Goal: Task Accomplishment & Management: Manage account settings

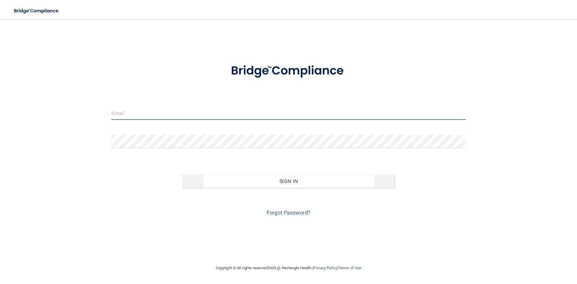
type input "[PERSON_NAME][EMAIL_ADDRESS][DOMAIN_NAME]"
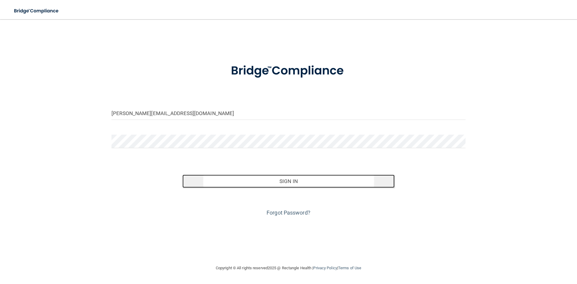
click at [288, 178] on button "Sign In" at bounding box center [288, 180] width 212 height 13
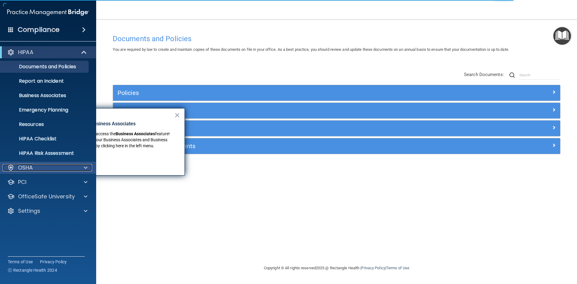
click at [32, 170] on p "OSHA" at bounding box center [25, 167] width 15 height 7
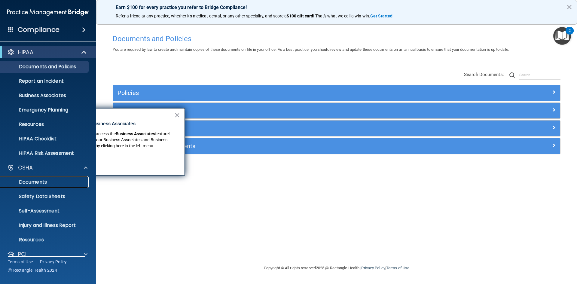
click at [37, 182] on p "Documents" at bounding box center [45, 182] width 82 height 6
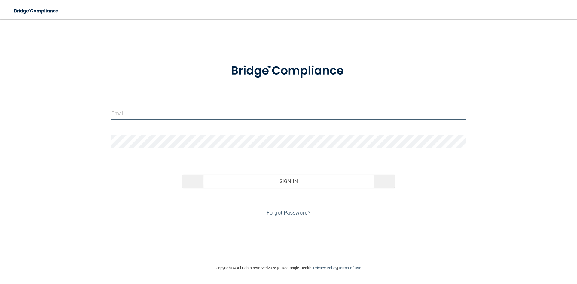
type input "[PERSON_NAME][EMAIL_ADDRESS][DOMAIN_NAME]"
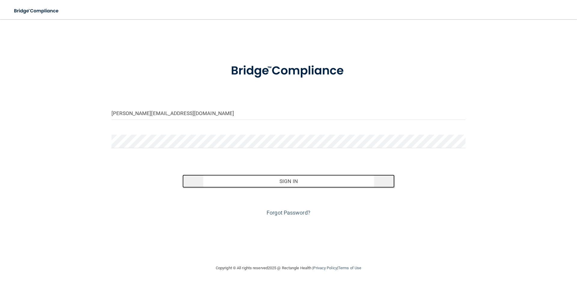
click at [286, 183] on button "Sign In" at bounding box center [288, 180] width 212 height 13
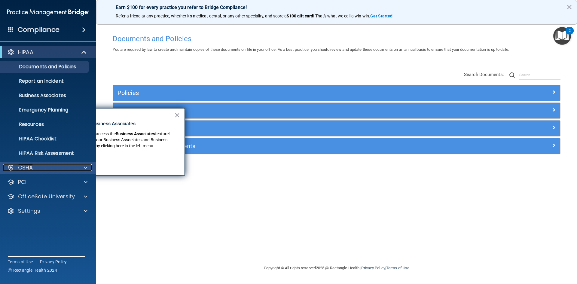
click at [21, 170] on p "OSHA" at bounding box center [25, 167] width 15 height 7
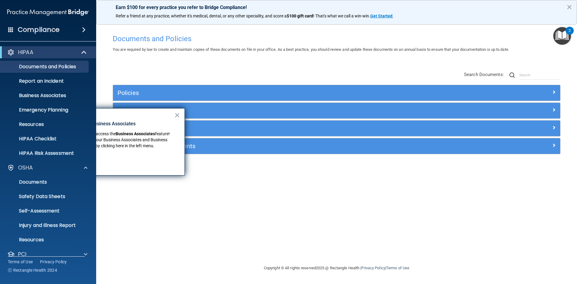
click at [280, 196] on div "Documents and Policies You are required by law to create and maintain copies of…" at bounding box center [336, 147] width 456 height 233
click at [179, 112] on button "×" at bounding box center [177, 115] width 6 height 10
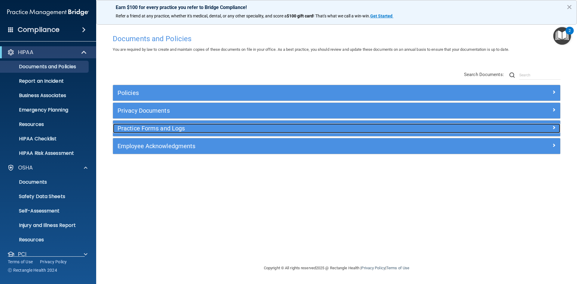
click at [555, 127] on div at bounding box center [504, 126] width 112 height 7
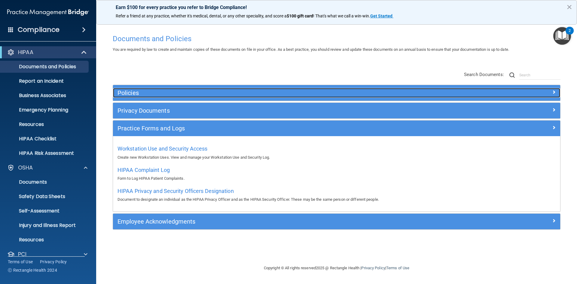
click at [552, 91] on span at bounding box center [554, 91] width 4 height 7
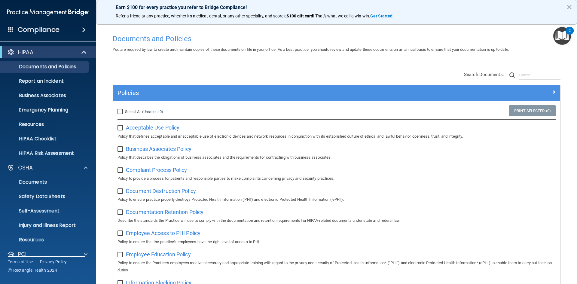
click at [160, 129] on span "Acceptable Use Policy" at bounding box center [152, 127] width 53 height 6
click at [48, 212] on p "Self-Assessment" at bounding box center [45, 211] width 82 height 6
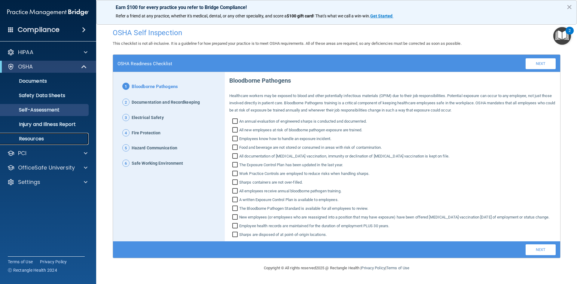
click at [35, 137] on p "Resources" at bounding box center [45, 139] width 82 height 6
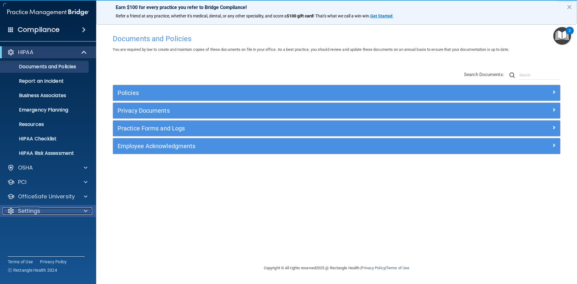
click at [30, 210] on p "Settings" at bounding box center [29, 210] width 22 height 7
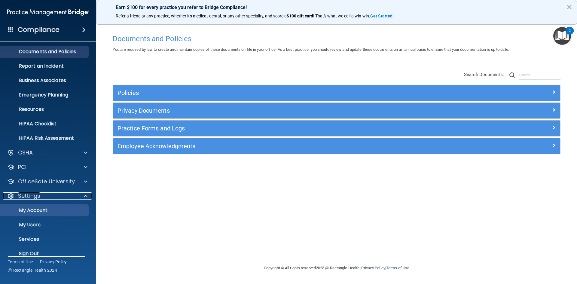
scroll to position [23, 0]
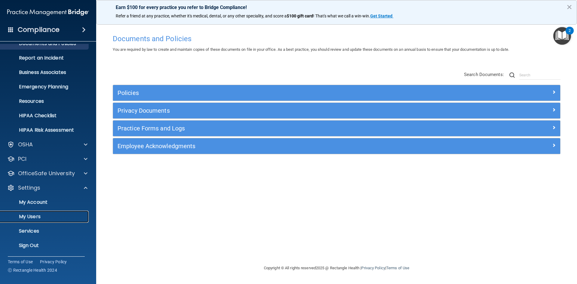
click at [32, 217] on p "My Users" at bounding box center [45, 217] width 82 height 6
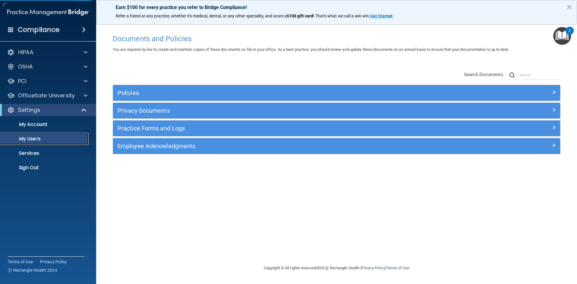
select select "20"
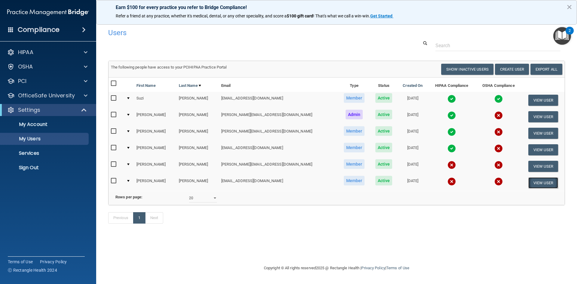
click at [543, 182] on button "View User" at bounding box center [543, 182] width 30 height 11
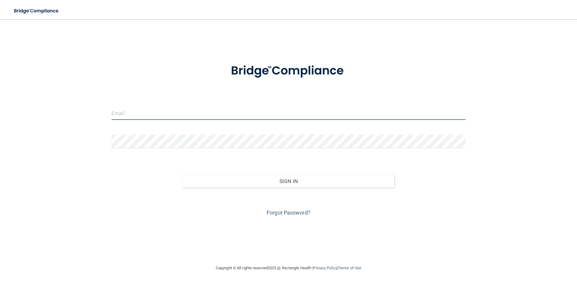
type input "[PERSON_NAME][EMAIL_ADDRESS][DOMAIN_NAME]"
click at [266, 172] on div "Sign In" at bounding box center [288, 174] width 363 height 25
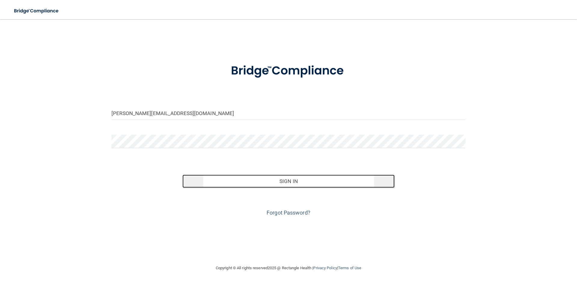
click at [269, 179] on button "Sign In" at bounding box center [288, 180] width 212 height 13
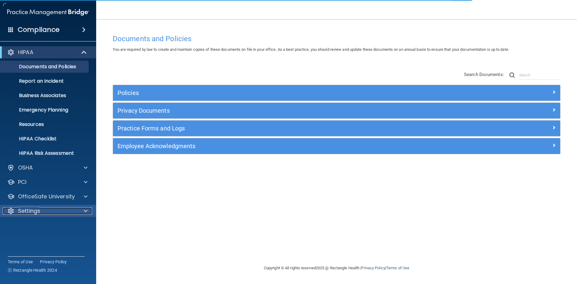
drag, startPoint x: 22, startPoint y: 210, endPoint x: 26, endPoint y: 211, distance: 3.4
click at [23, 210] on p "Settings" at bounding box center [29, 210] width 22 height 7
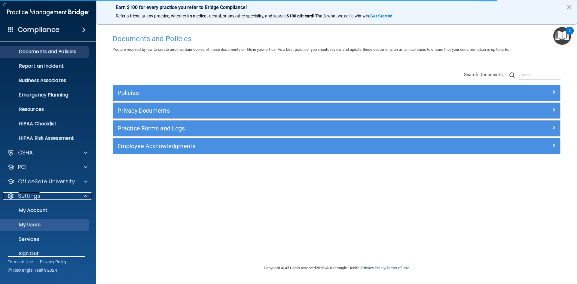
scroll to position [23, 0]
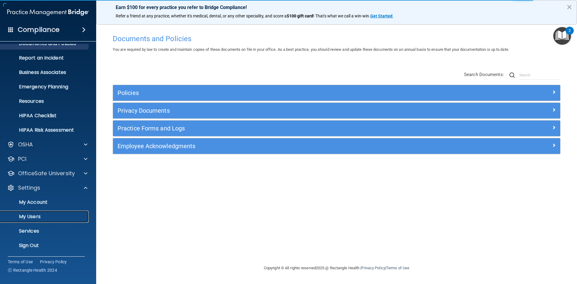
click at [40, 214] on p "My Users" at bounding box center [45, 217] width 82 height 6
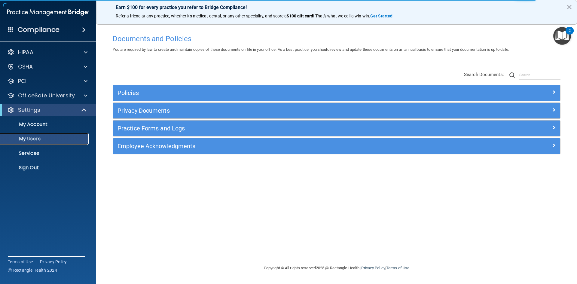
select select "20"
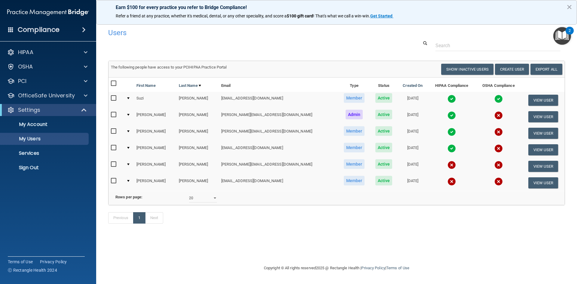
click at [129, 180] on div at bounding box center [128, 181] width 2 height 2
click at [131, 180] on td at bounding box center [129, 182] width 10 height 16
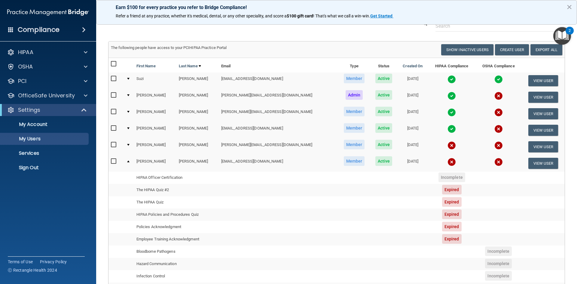
scroll to position [60, 0]
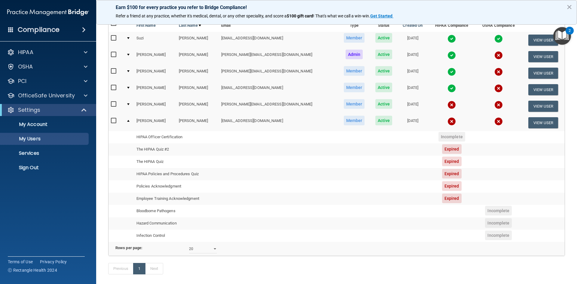
click at [113, 120] on input "checkbox" at bounding box center [114, 120] width 7 height 5
checkbox input "true"
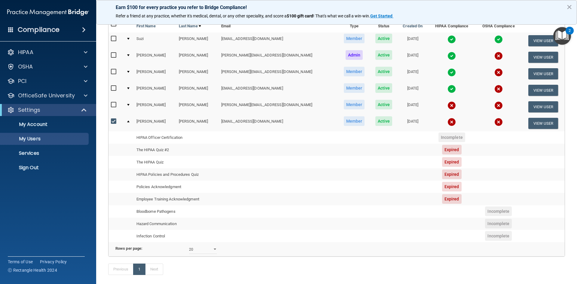
scroll to position [61, 0]
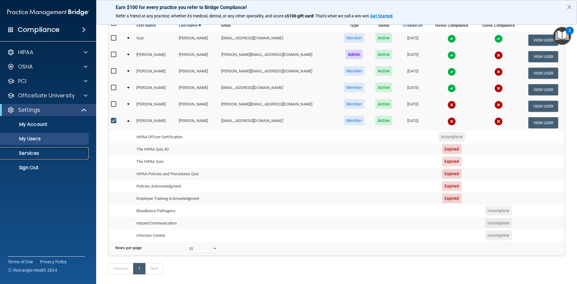
click at [28, 153] on p "Services" at bounding box center [45, 153] width 82 height 6
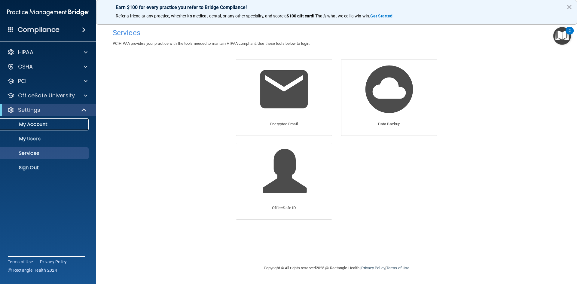
click at [33, 123] on p "My Account" at bounding box center [45, 124] width 82 height 6
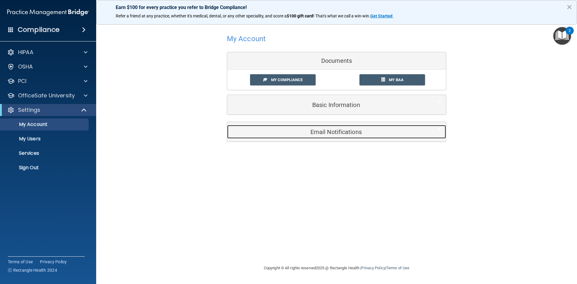
click at [326, 126] on div "Email Notifications" at bounding box center [327, 132] width 200 height 14
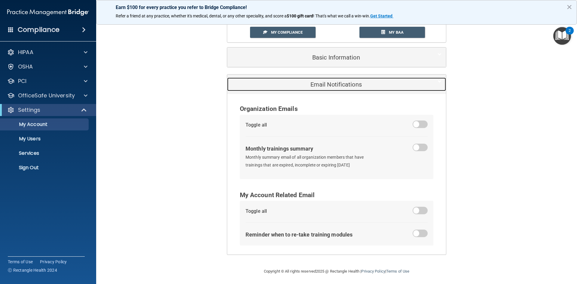
scroll to position [49, 0]
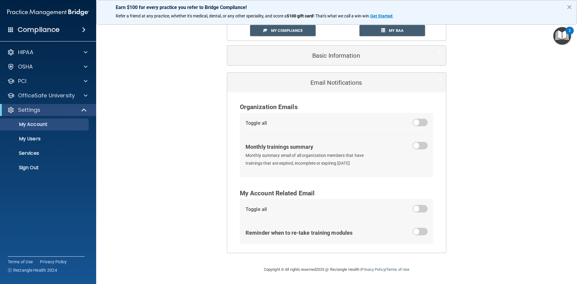
click at [414, 232] on span at bounding box center [419, 232] width 15 height 8
click at [416, 232] on input "checkbox" at bounding box center [416, 232] width 0 height 0
click at [414, 144] on span at bounding box center [419, 146] width 15 height 8
click at [416, 147] on input "checkbox" at bounding box center [416, 147] width 0 height 0
click at [30, 139] on p "My Users" at bounding box center [45, 139] width 82 height 6
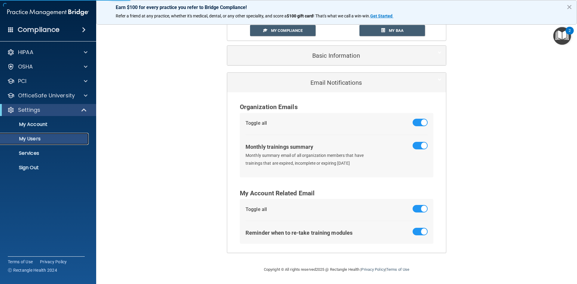
select select "20"
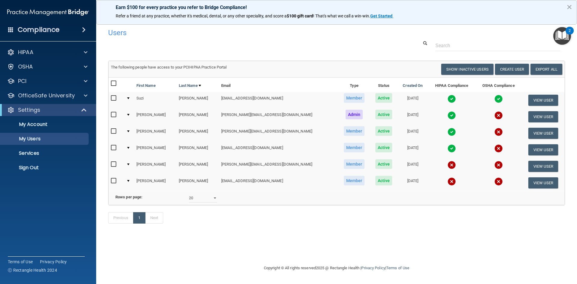
click at [375, 183] on span "Active" at bounding box center [383, 181] width 17 height 10
click at [535, 185] on button "View User" at bounding box center [543, 182] width 30 height 11
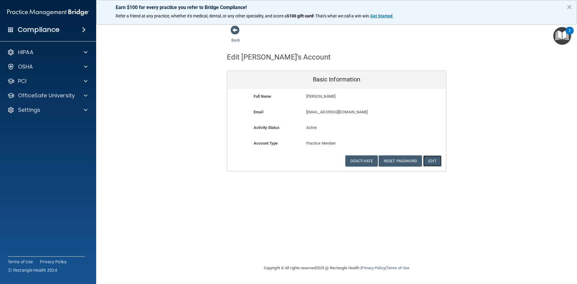
click at [429, 160] on button "Edit" at bounding box center [432, 160] width 18 height 11
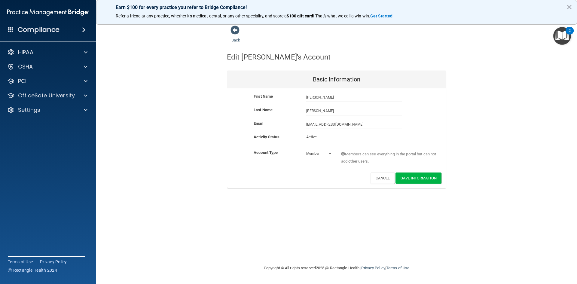
click at [331, 221] on div "Back Edit [PERSON_NAME]'s Account Basic Information First Name [PERSON_NAME] [P…" at bounding box center [336, 141] width 456 height 233
click at [15, 113] on div "Settings" at bounding box center [40, 109] width 74 height 7
click at [37, 140] on p "My Users" at bounding box center [45, 139] width 82 height 6
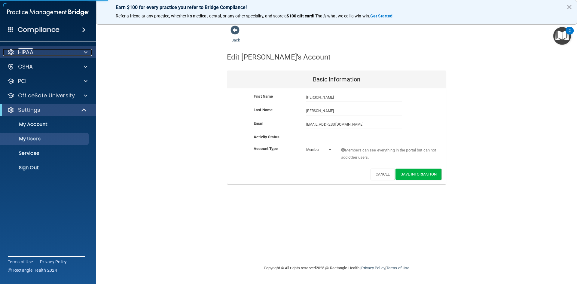
select select "20"
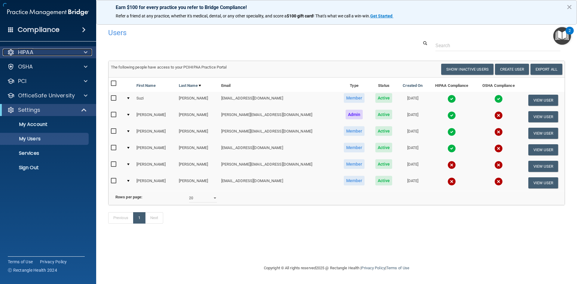
click at [36, 56] on div "HIPAA" at bounding box center [40, 52] width 74 height 7
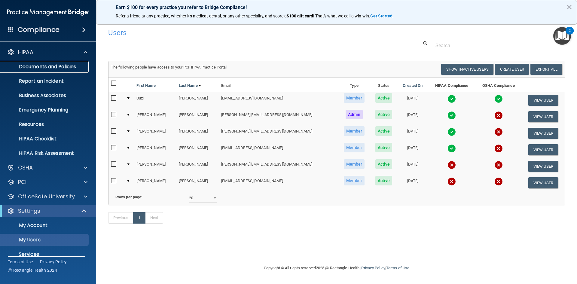
click at [41, 69] on p "Documents and Policies" at bounding box center [45, 67] width 82 height 6
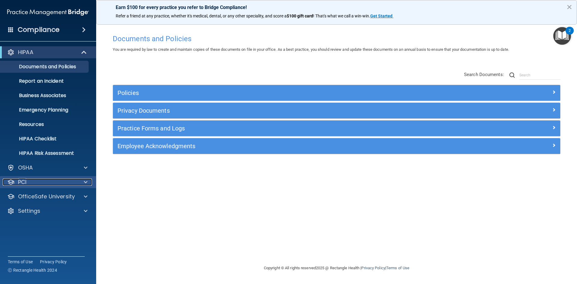
click at [80, 181] on div at bounding box center [84, 181] width 15 height 7
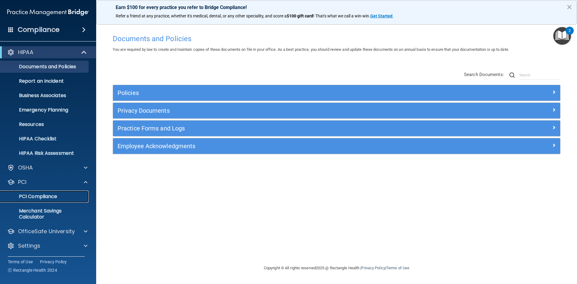
click at [58, 196] on p "PCI Compliance" at bounding box center [45, 196] width 82 height 6
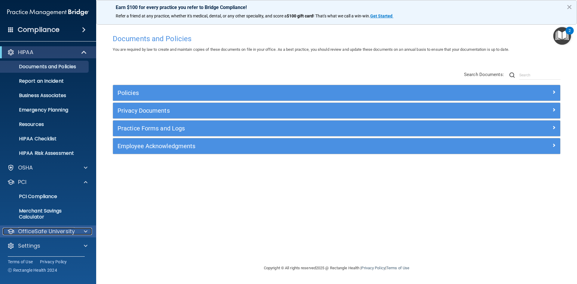
click at [50, 233] on p "OfficeSafe University" at bounding box center [46, 231] width 57 height 7
click at [39, 244] on p "HIPAA Training" at bounding box center [29, 246] width 50 height 6
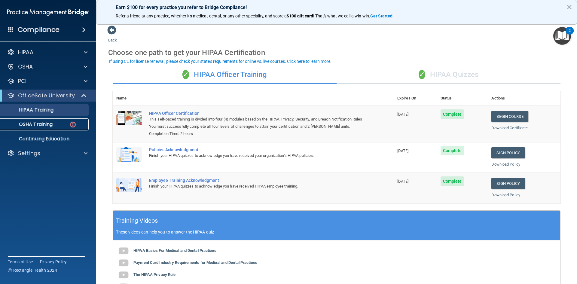
click at [31, 123] on p "OSHA Training" at bounding box center [28, 124] width 49 height 6
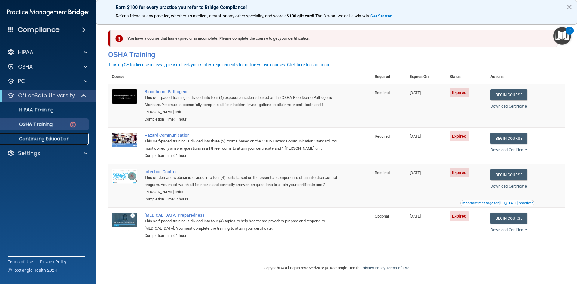
click at [30, 140] on p "Continuing Education" at bounding box center [45, 139] width 82 height 6
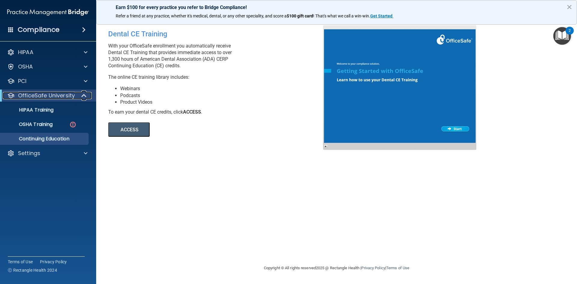
click at [43, 92] on p "OfficeSafe University" at bounding box center [46, 95] width 57 height 7
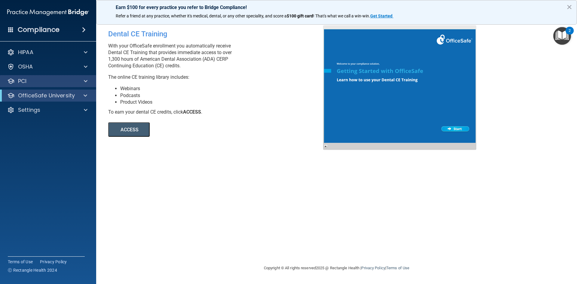
click at [40, 75] on div "PCI" at bounding box center [48, 81] width 96 height 12
click at [83, 79] on div at bounding box center [84, 80] width 15 height 7
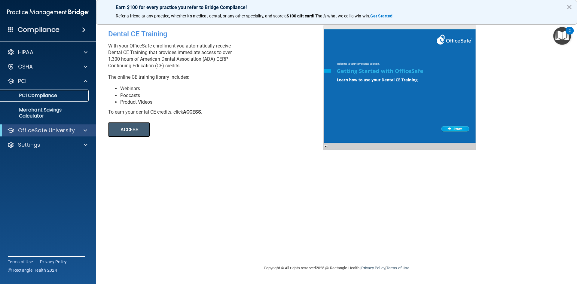
click at [52, 95] on p "PCI Compliance" at bounding box center [45, 95] width 82 height 6
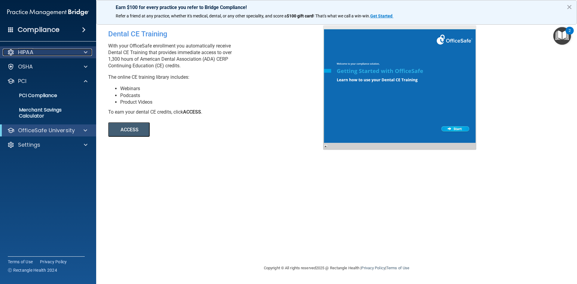
click at [36, 50] on div "HIPAA" at bounding box center [40, 52] width 74 height 7
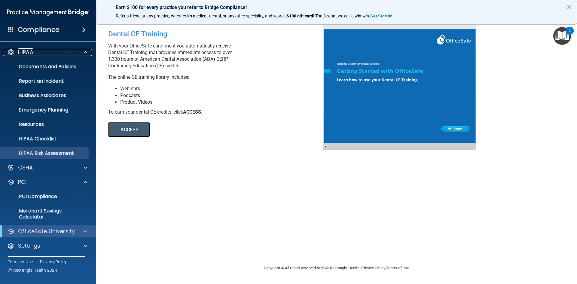
scroll to position [0, 0]
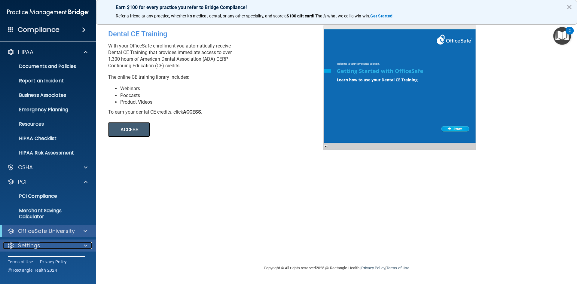
click at [40, 244] on p "Settings" at bounding box center [29, 245] width 22 height 7
click at [41, 232] on p "OfficeSafe University" at bounding box center [46, 230] width 57 height 7
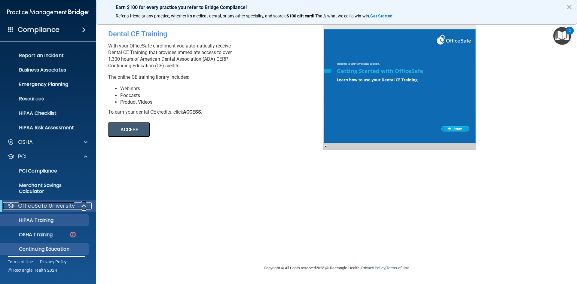
scroll to position [90, 0]
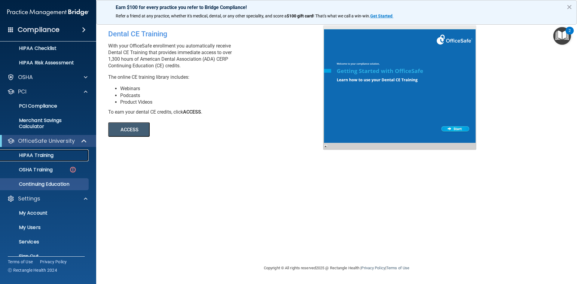
click at [37, 155] on p "HIPAA Training" at bounding box center [29, 155] width 50 height 6
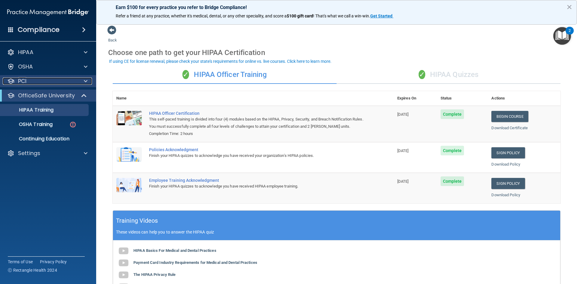
click at [55, 81] on div "PCI" at bounding box center [40, 80] width 74 height 7
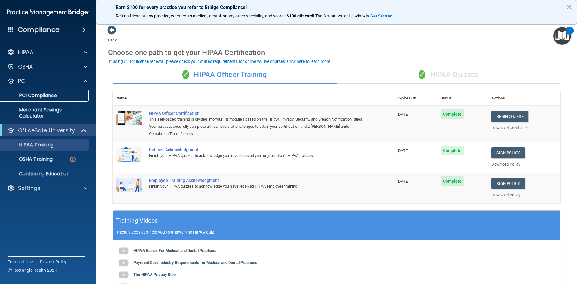
click at [38, 97] on p "PCI Compliance" at bounding box center [45, 95] width 82 height 6
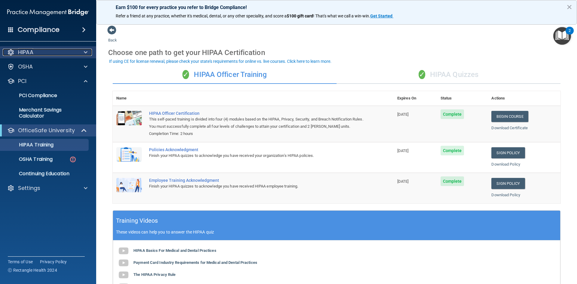
click at [24, 49] on p "HIPAA" at bounding box center [25, 52] width 15 height 7
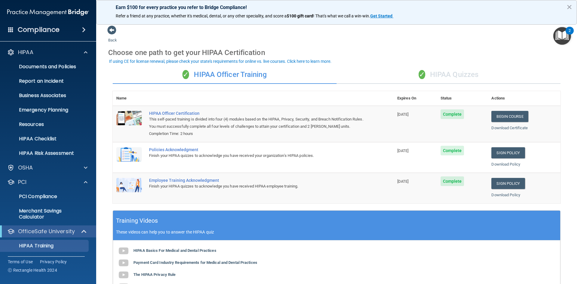
click at [35, 34] on div "Compliance" at bounding box center [48, 29] width 96 height 13
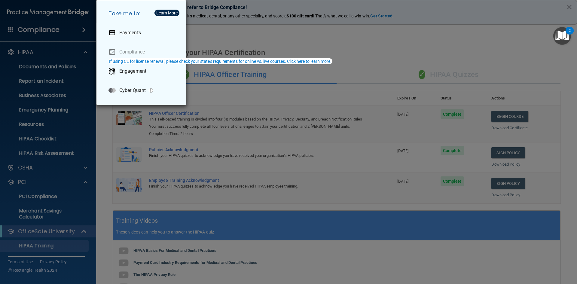
click at [58, 188] on div "Take me to: Payments Compliance Engagement Cyber Quant" at bounding box center [288, 142] width 577 height 284
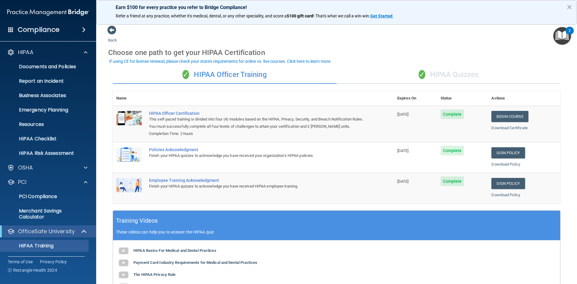
click at [446, 74] on div "✓ HIPAA Quizzes" at bounding box center [448, 75] width 224 height 18
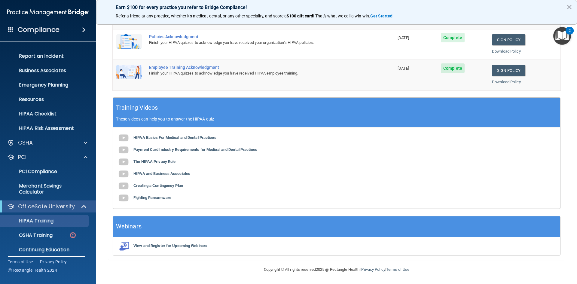
scroll to position [44, 0]
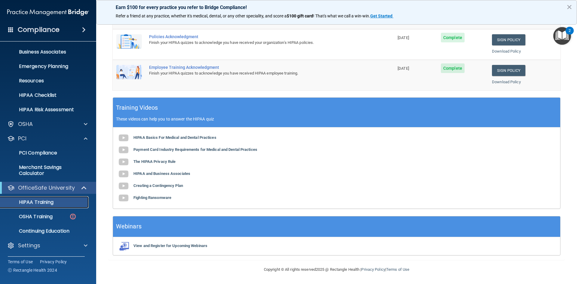
click at [43, 202] on p "HIPAA Training" at bounding box center [29, 202] width 50 height 6
click at [35, 248] on p "Settings" at bounding box center [29, 245] width 22 height 7
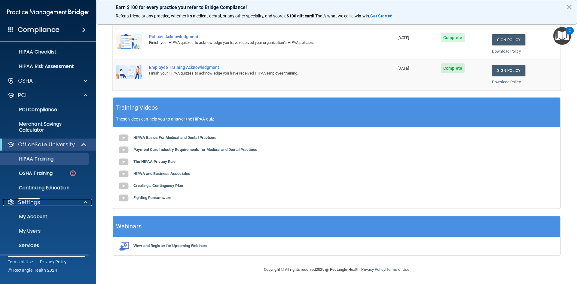
scroll to position [101, 0]
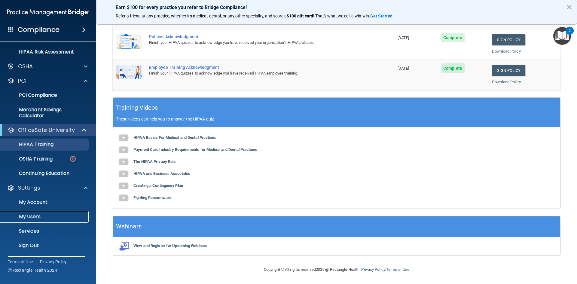
click at [33, 214] on p "My Users" at bounding box center [45, 217] width 82 height 6
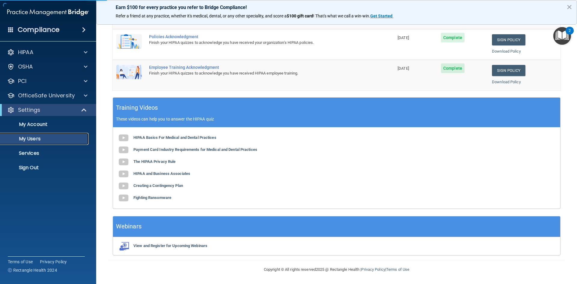
select select "20"
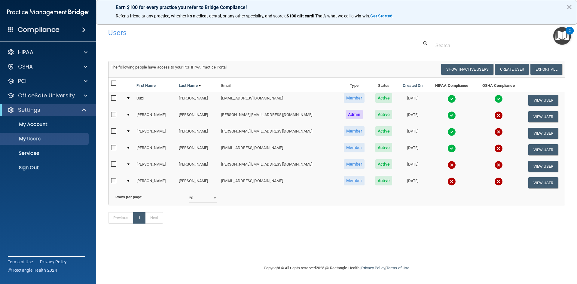
click at [220, 181] on td "[EMAIL_ADDRESS][DOMAIN_NAME]" at bounding box center [278, 182] width 119 height 16
click at [185, 180] on td "[PERSON_NAME]" at bounding box center [197, 182] width 42 height 16
click at [144, 183] on td "[PERSON_NAME]" at bounding box center [155, 182] width 42 height 16
click at [130, 180] on td at bounding box center [129, 182] width 10 height 16
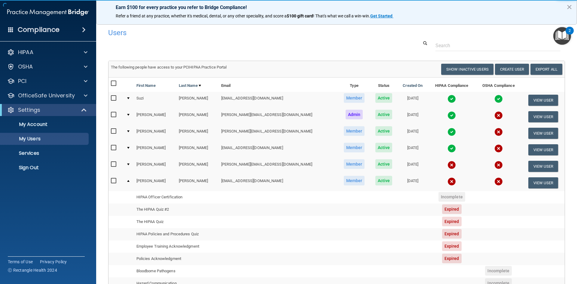
click at [111, 179] on input "checkbox" at bounding box center [114, 180] width 7 height 5
checkbox input "true"
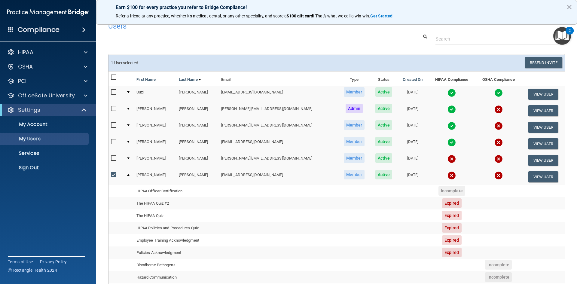
scroll to position [3, 0]
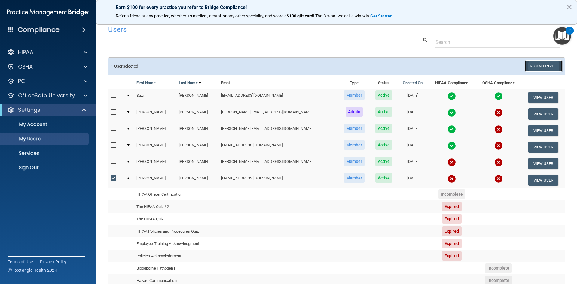
click at [535, 65] on button "Resend Invite" at bounding box center [543, 65] width 38 height 11
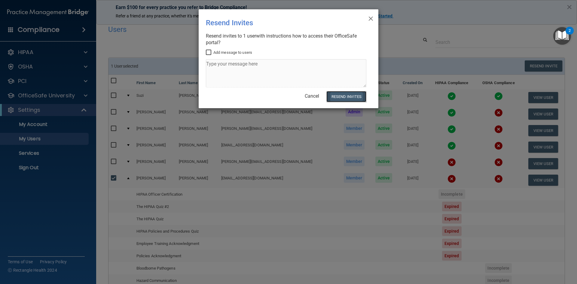
click at [349, 96] on button "Resend Invites" at bounding box center [346, 96] width 40 height 11
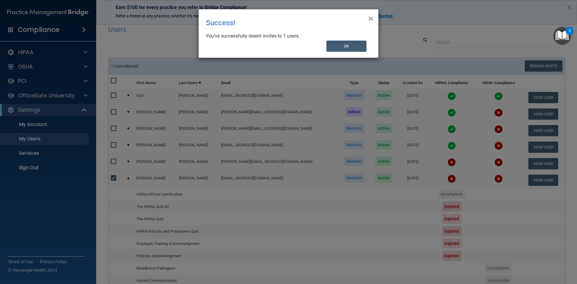
click at [367, 16] on div "× Close Success! You’ve successfully resent invites to 1 users. OK" at bounding box center [289, 33] width 180 height 48
